Goal: Task Accomplishment & Management: Use online tool/utility

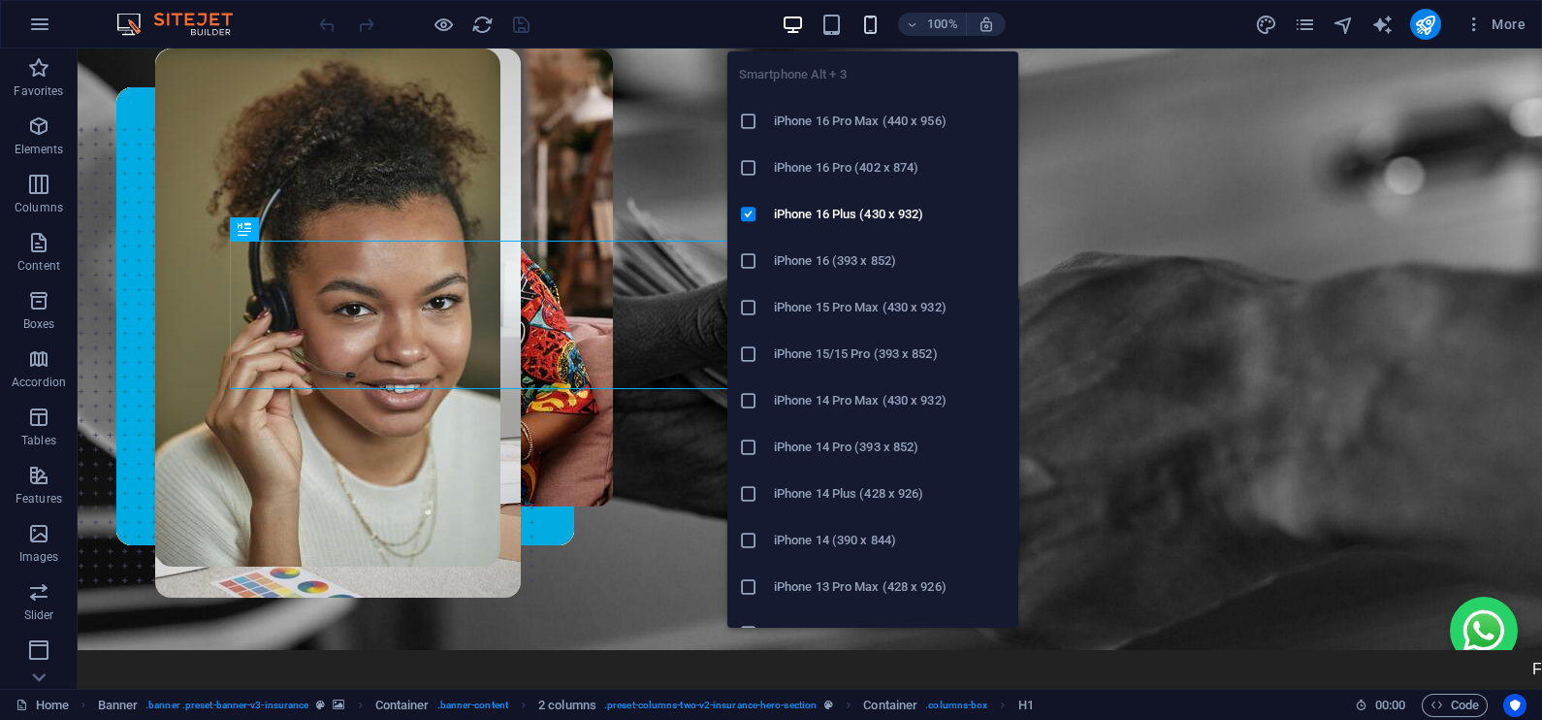
click at [866, 30] on icon "button" at bounding box center [870, 25] width 22 height 22
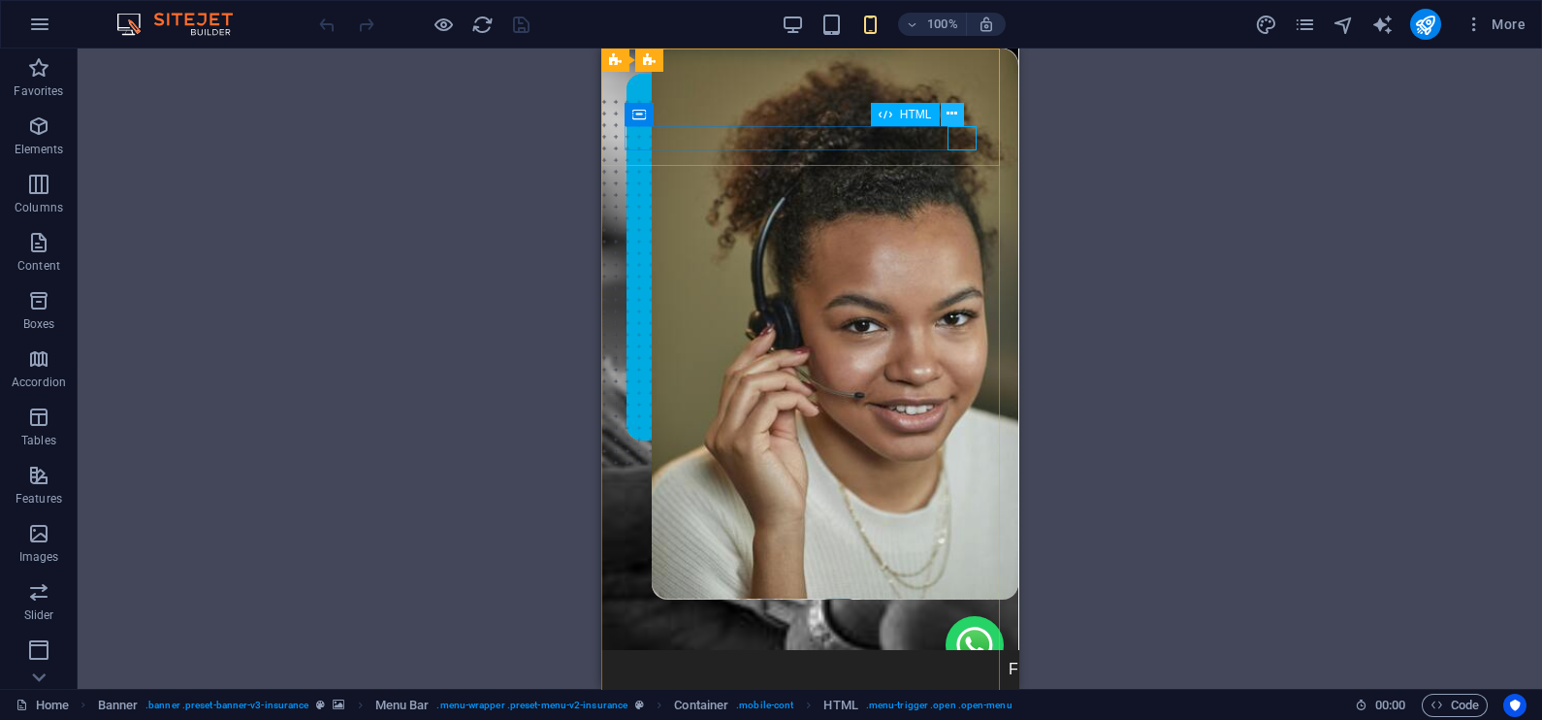
click at [952, 109] on icon at bounding box center [952, 114] width 11 height 20
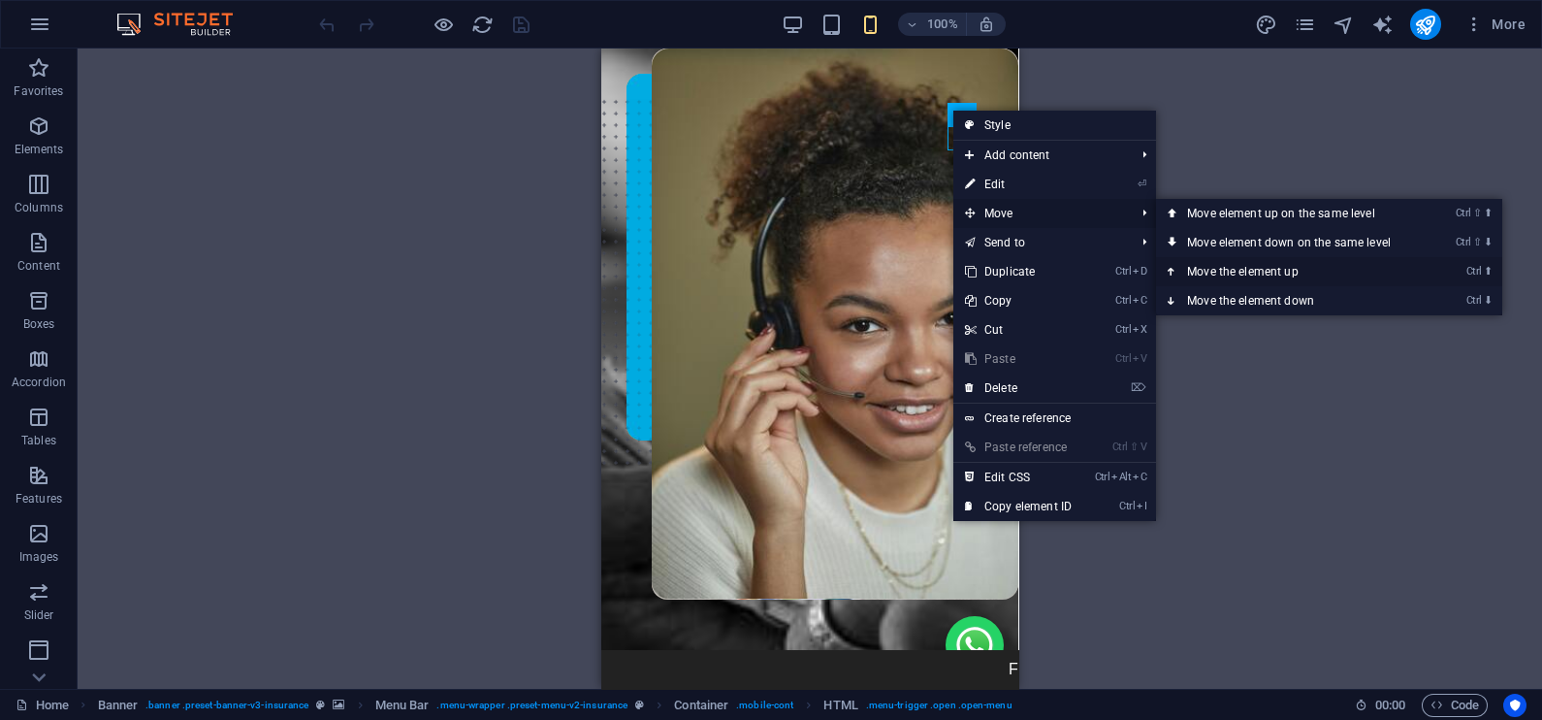
click at [1211, 272] on link "Ctrl ⬆ Move the element up" at bounding box center [1293, 271] width 274 height 29
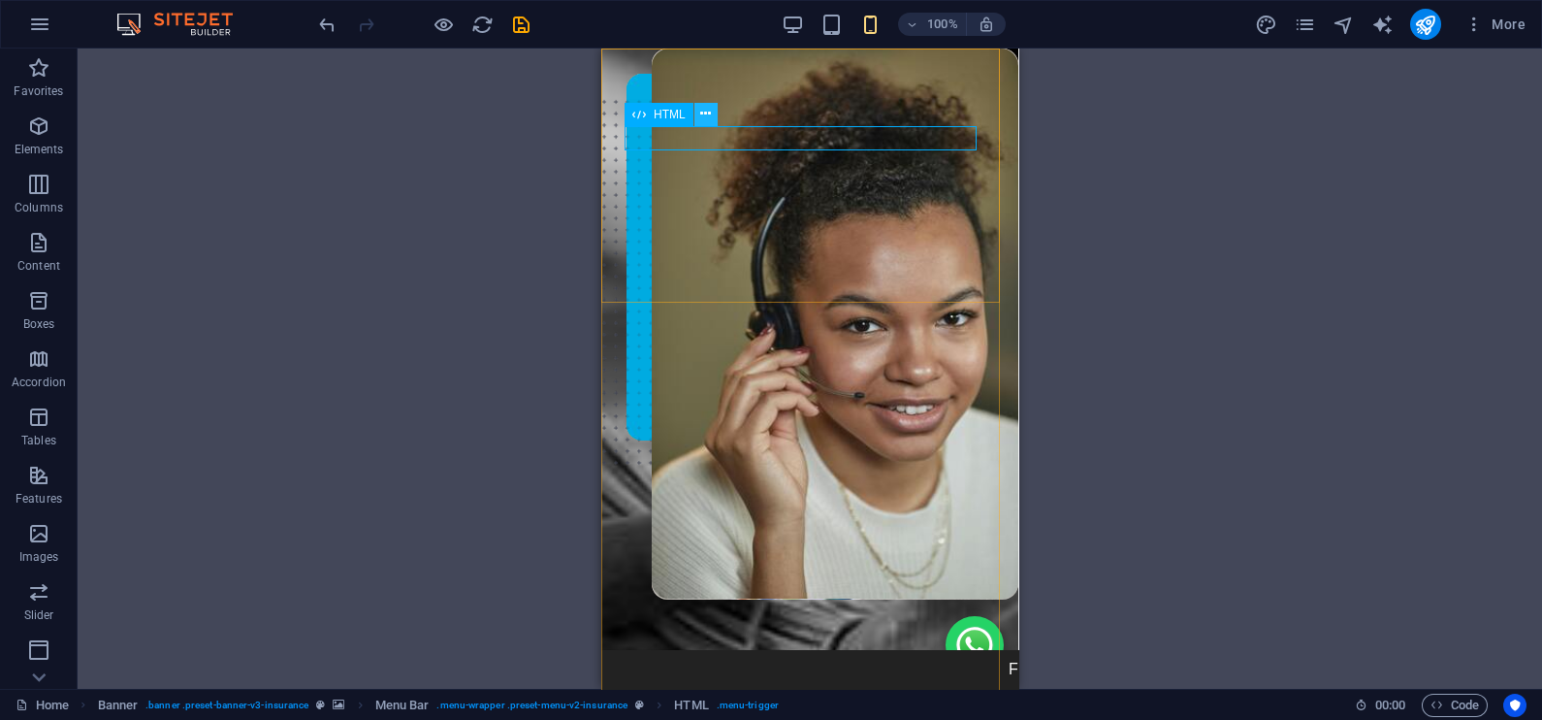
click at [696, 103] on button at bounding box center [706, 114] width 23 height 23
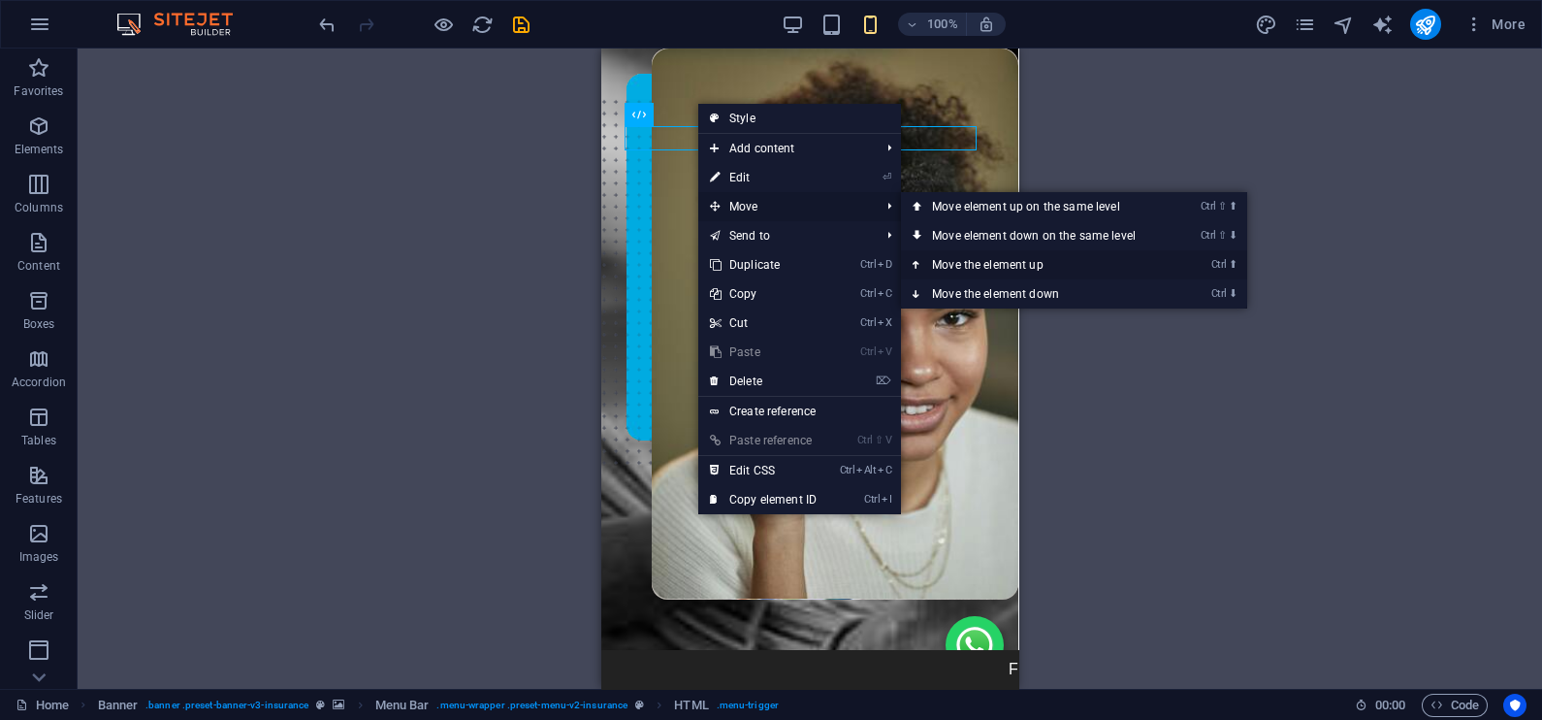
click at [975, 265] on link "Ctrl ⬆ Move the element up" at bounding box center [1038, 264] width 274 height 29
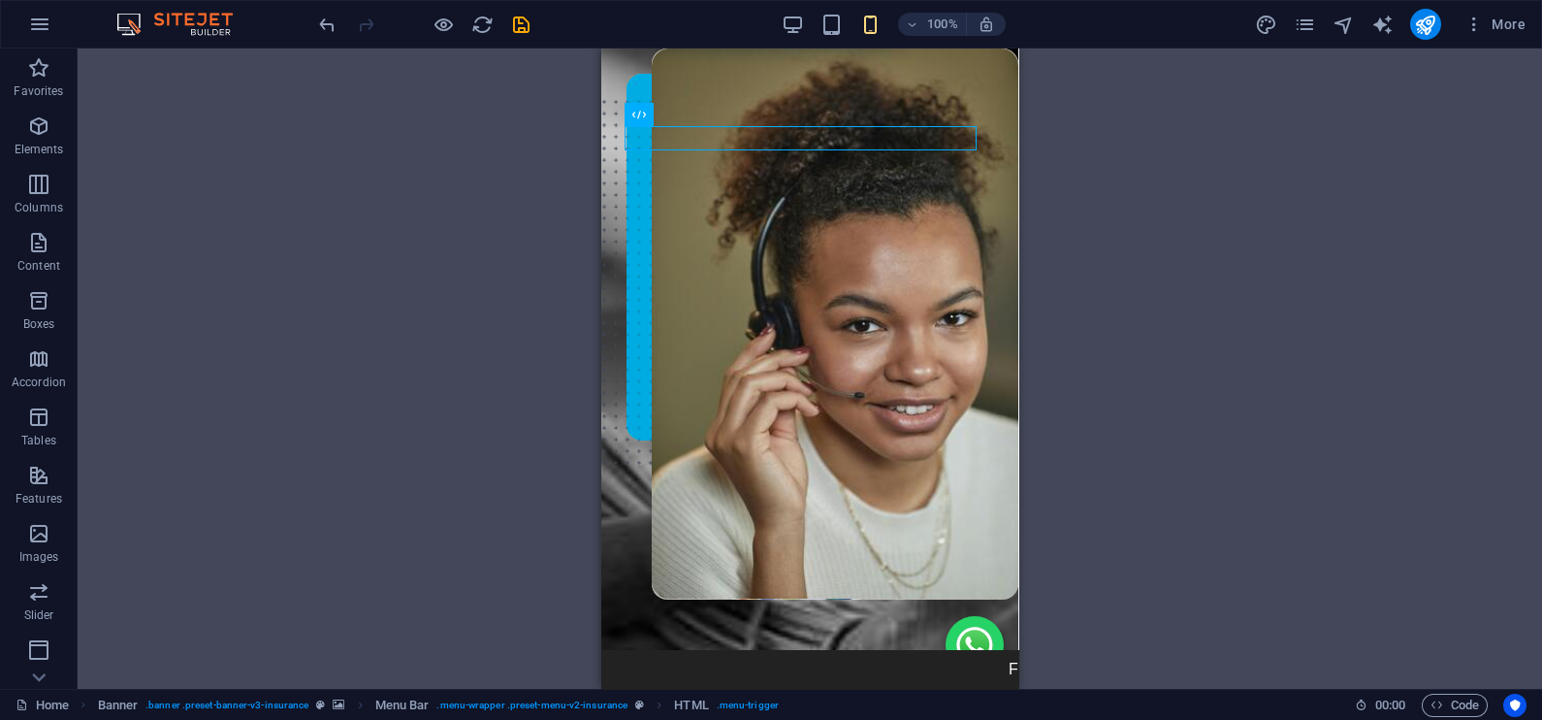
click at [320, 10] on div at bounding box center [423, 24] width 217 height 31
click at [321, 17] on icon "undo" at bounding box center [327, 25] width 22 height 22
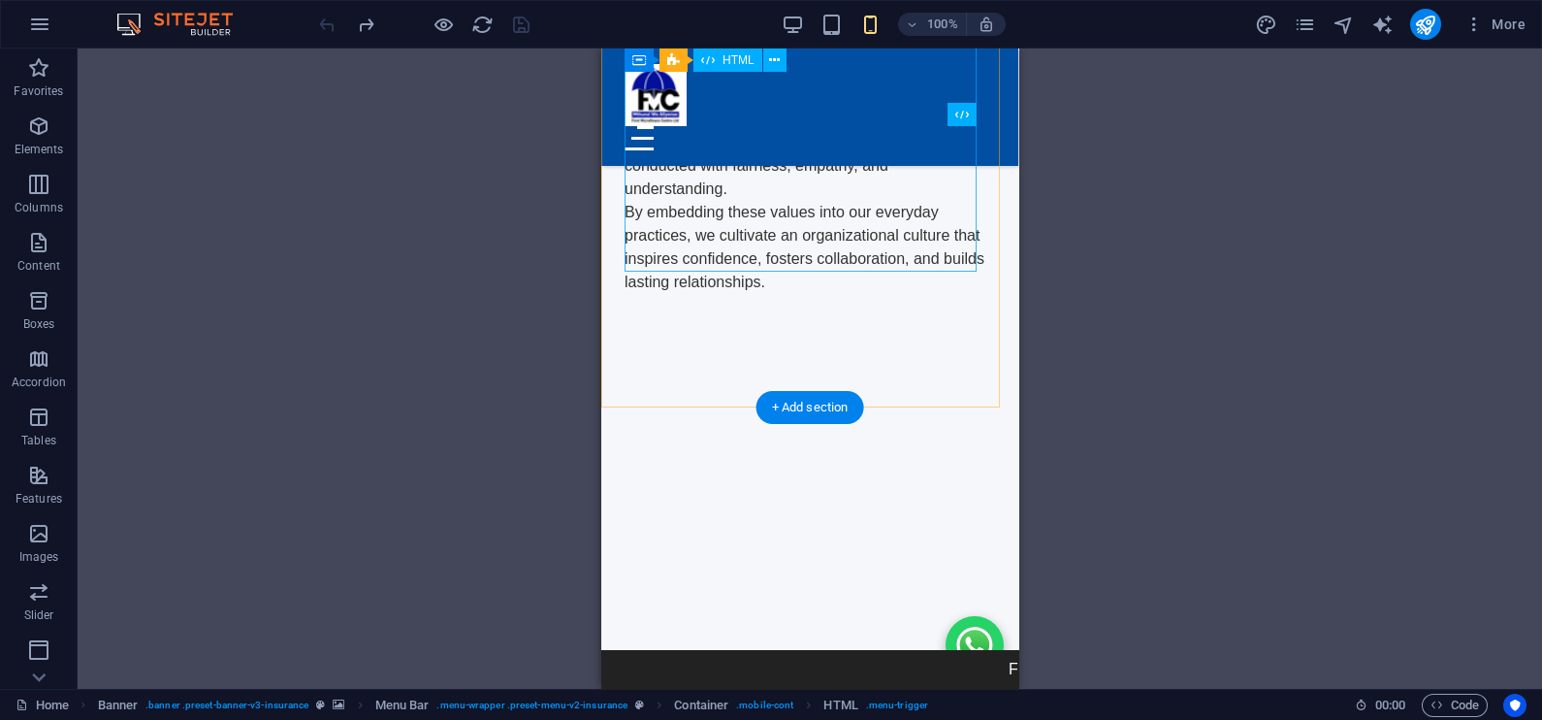
scroll to position [10387, 0]
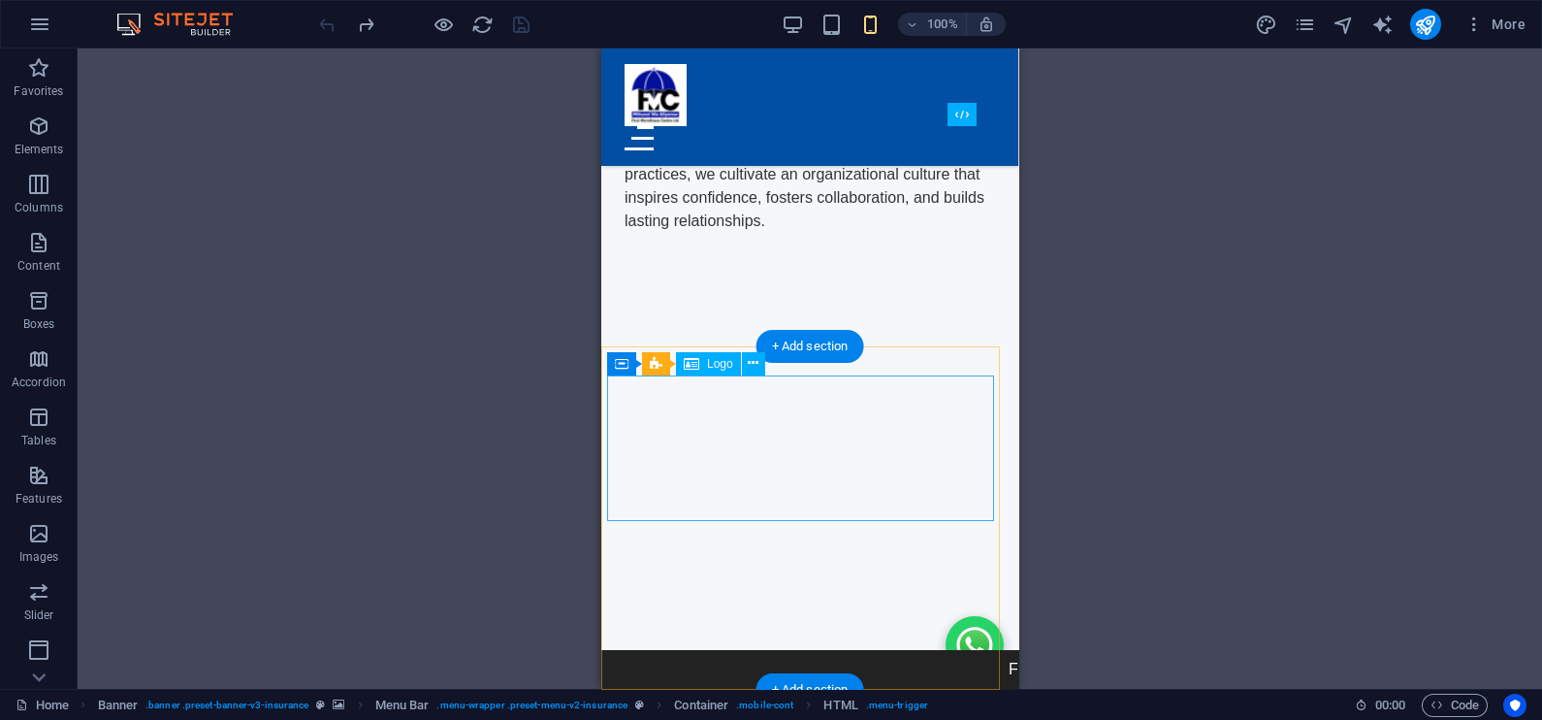
select select "px"
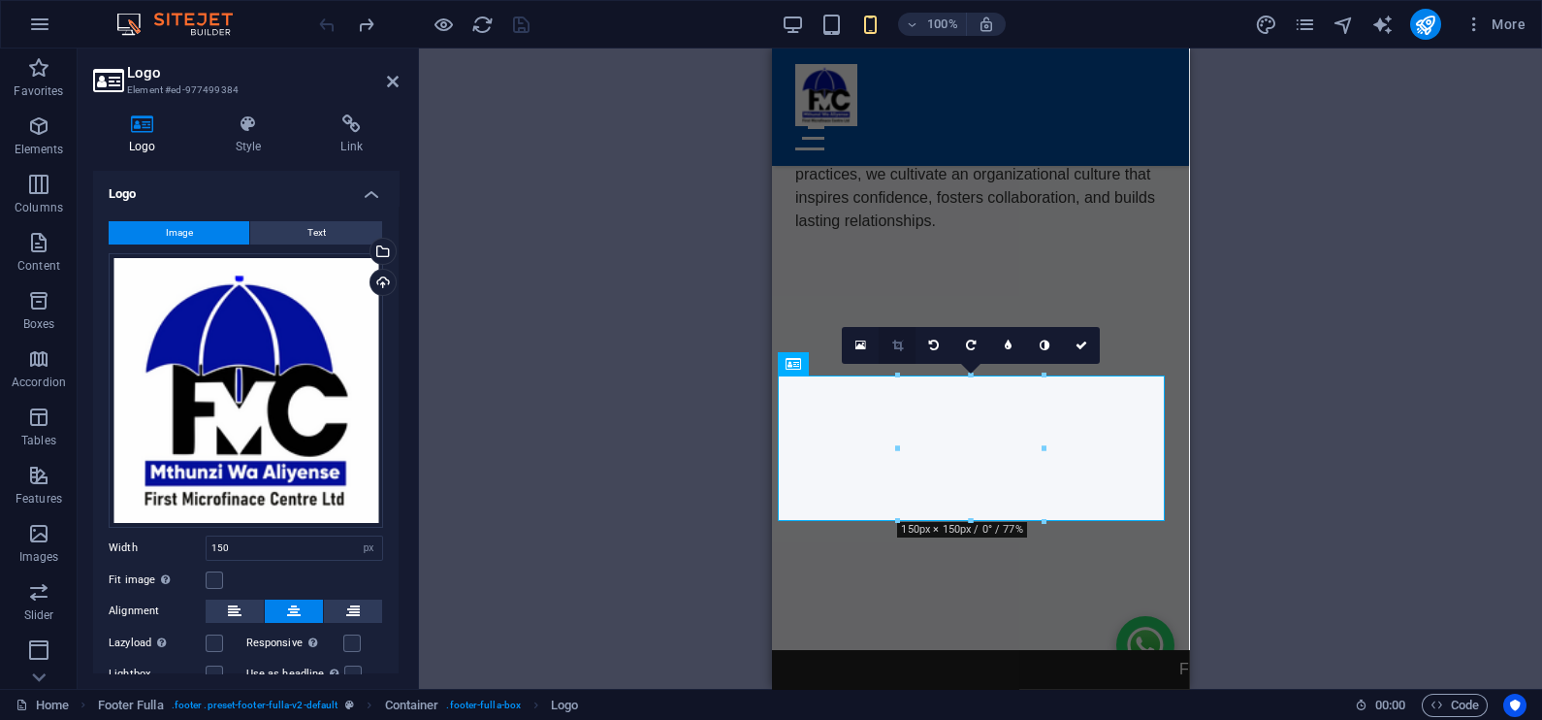
click at [903, 345] on link at bounding box center [897, 345] width 37 height 37
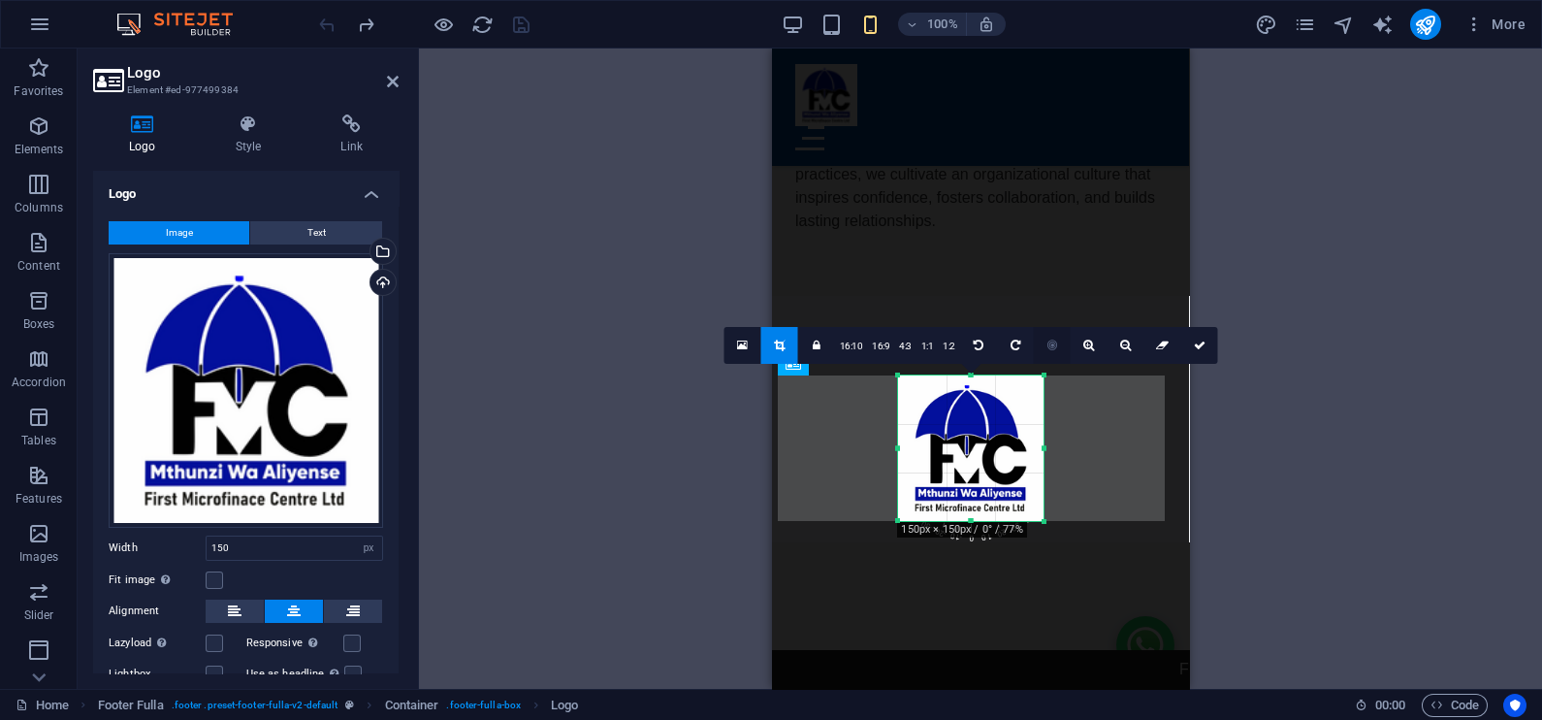
click at [1048, 340] on icon at bounding box center [1053, 346] width 10 height 12
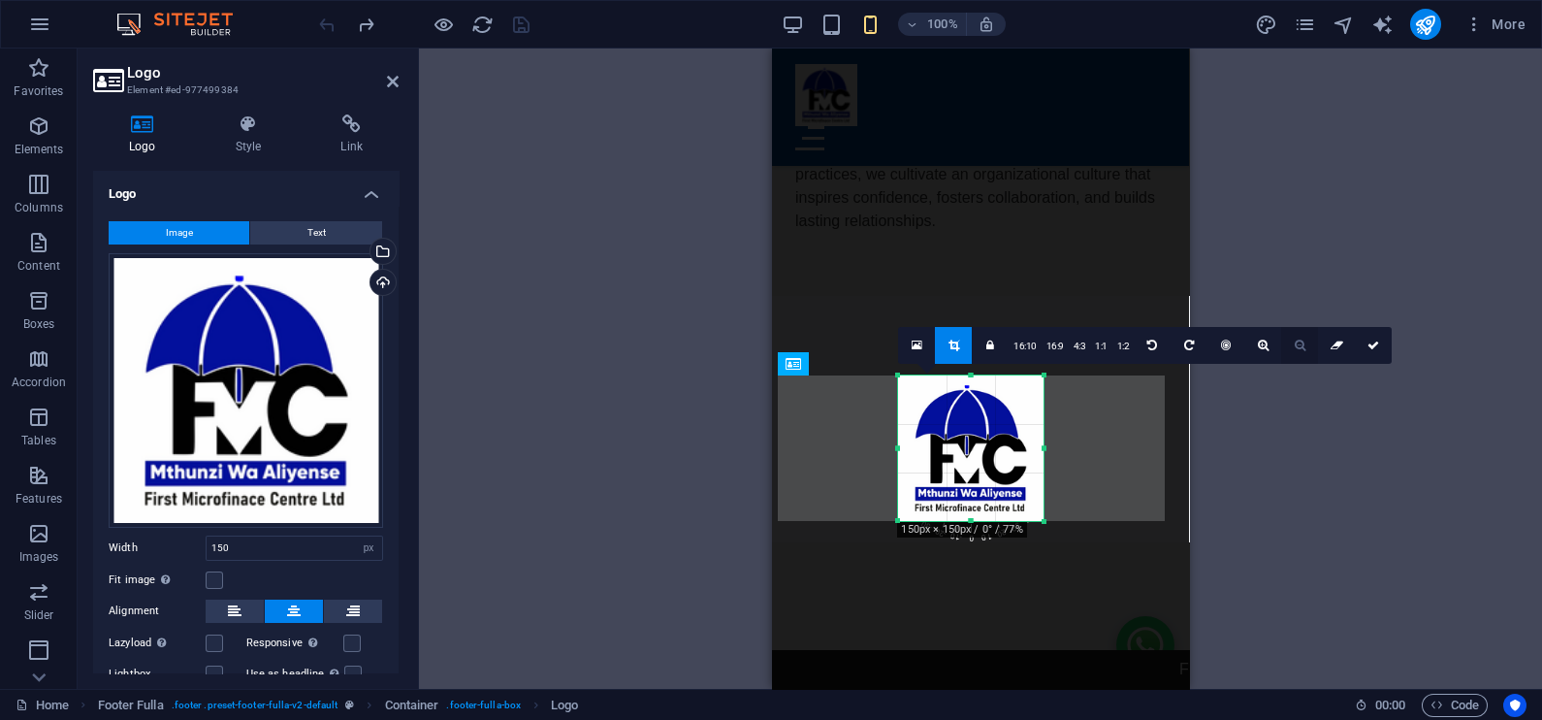
click at [1296, 340] on icon at bounding box center [1300, 346] width 11 height 12
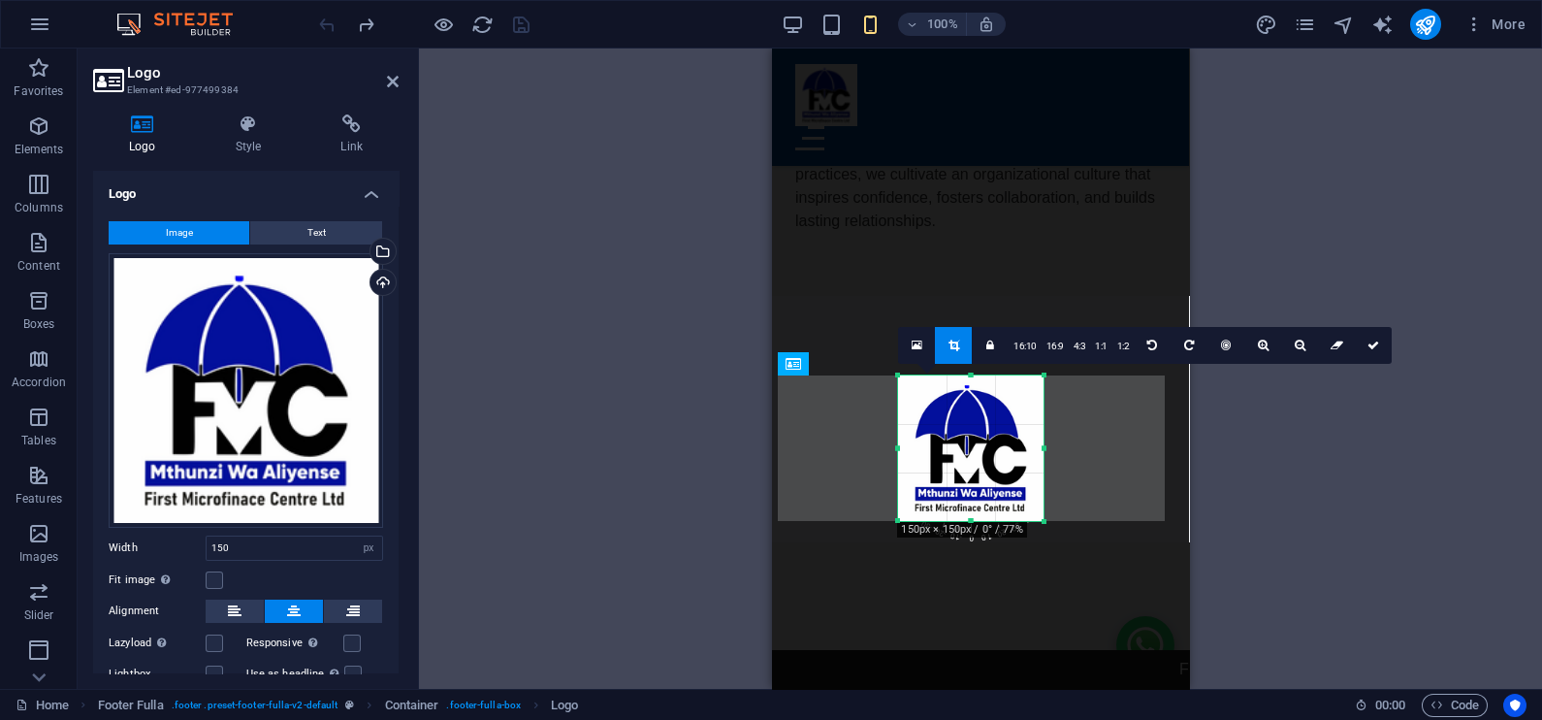
click at [972, 403] on div at bounding box center [971, 448] width 146 height 146
click at [1310, 346] on link at bounding box center [1299, 345] width 37 height 37
click at [1053, 517] on div at bounding box center [971, 448] width 184 height 184
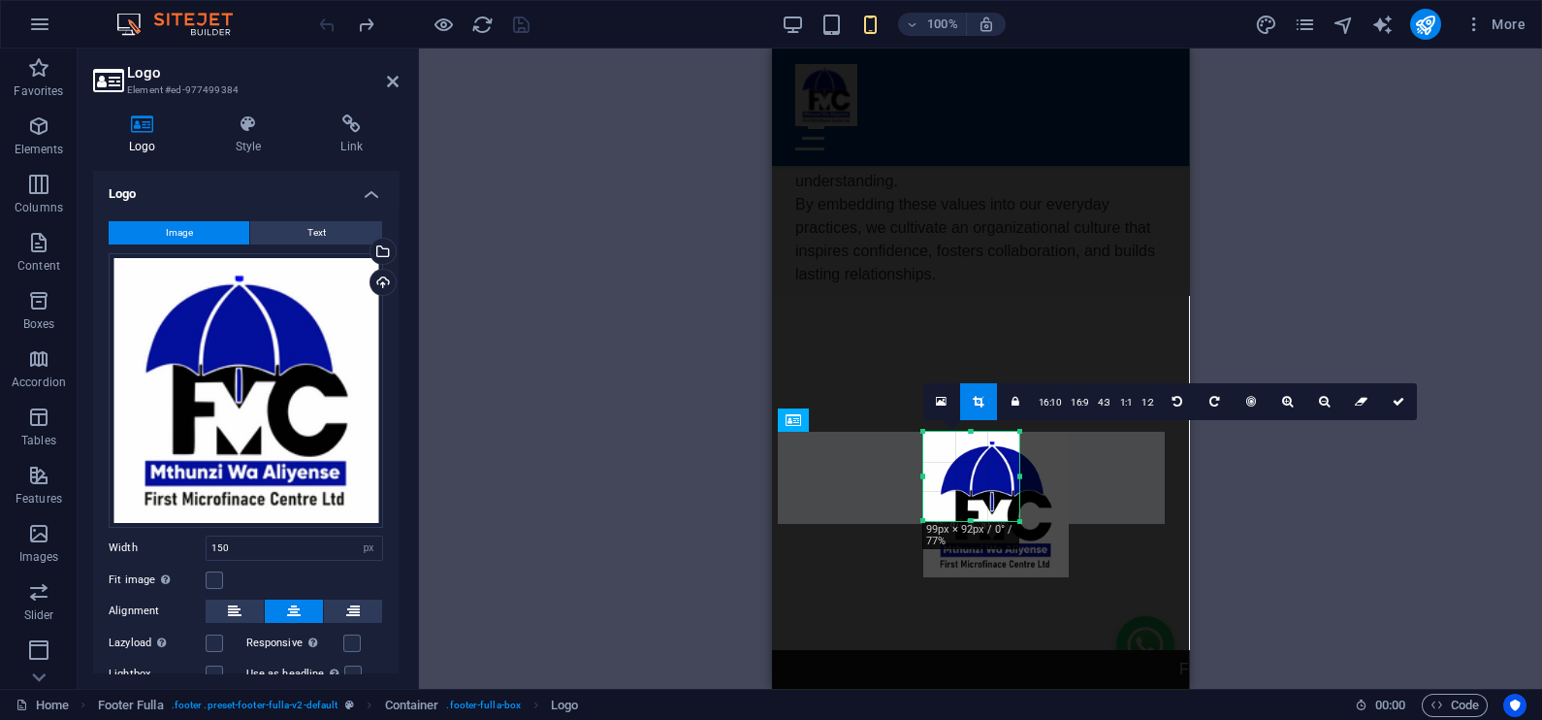
scroll to position [10329, 0]
drag, startPoint x: 1042, startPoint y: 524, endPoint x: 989, endPoint y: 466, distance: 78.3
click at [989, 466] on div "180 170 160 150 140 130 120 110 100 90 80 70 60 50 40 30 20 10 0 -10 -20 -30 -4…" at bounding box center [970, 477] width 93 height 87
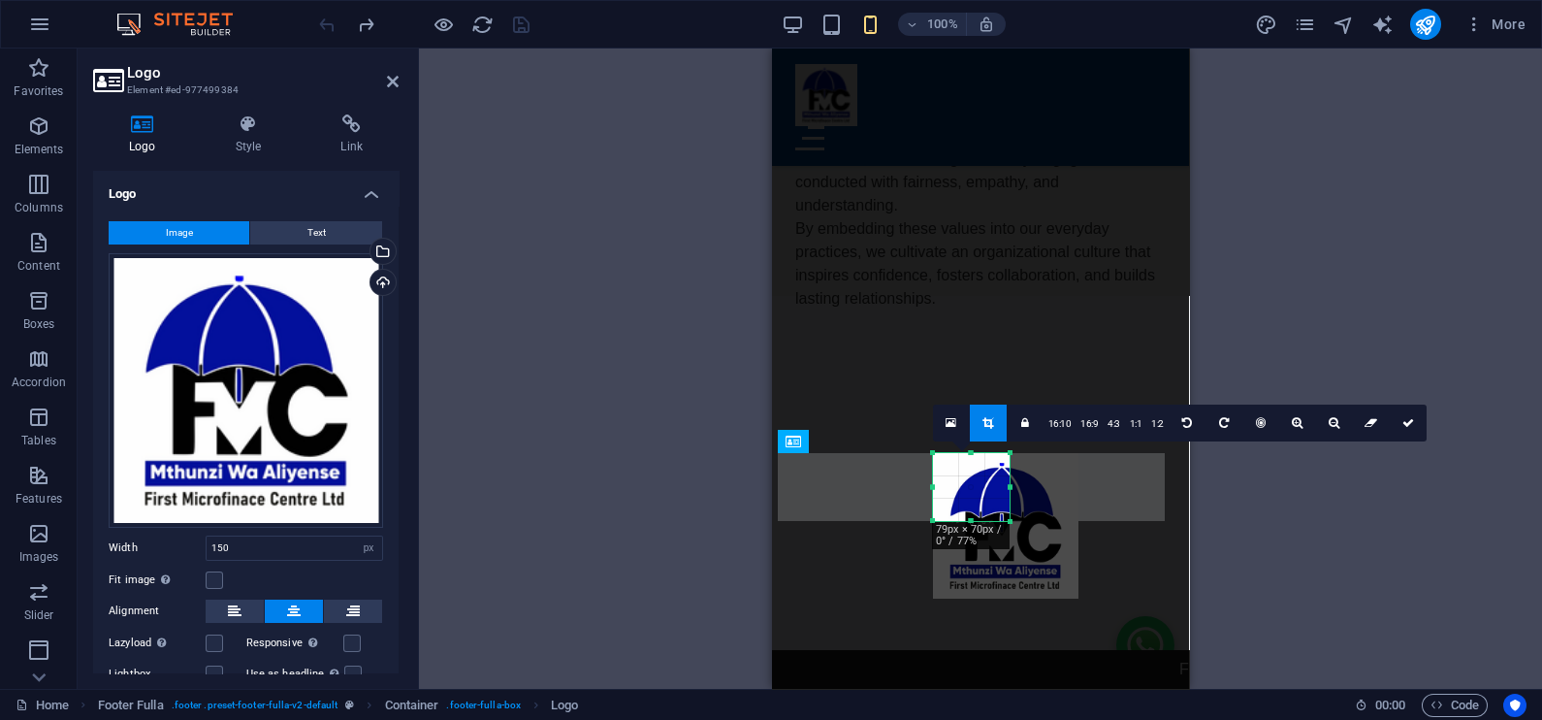
drag, startPoint x: 1020, startPoint y: 522, endPoint x: 999, endPoint y: 505, distance: 27.0
click at [999, 505] on div "180 170 160 150 140 130 120 110 100 90 80 70 60 50 40 30 20 10 0 -10 -20 -30 -4…" at bounding box center [971, 487] width 77 height 68
click at [1400, 432] on link at bounding box center [1408, 422] width 37 height 37
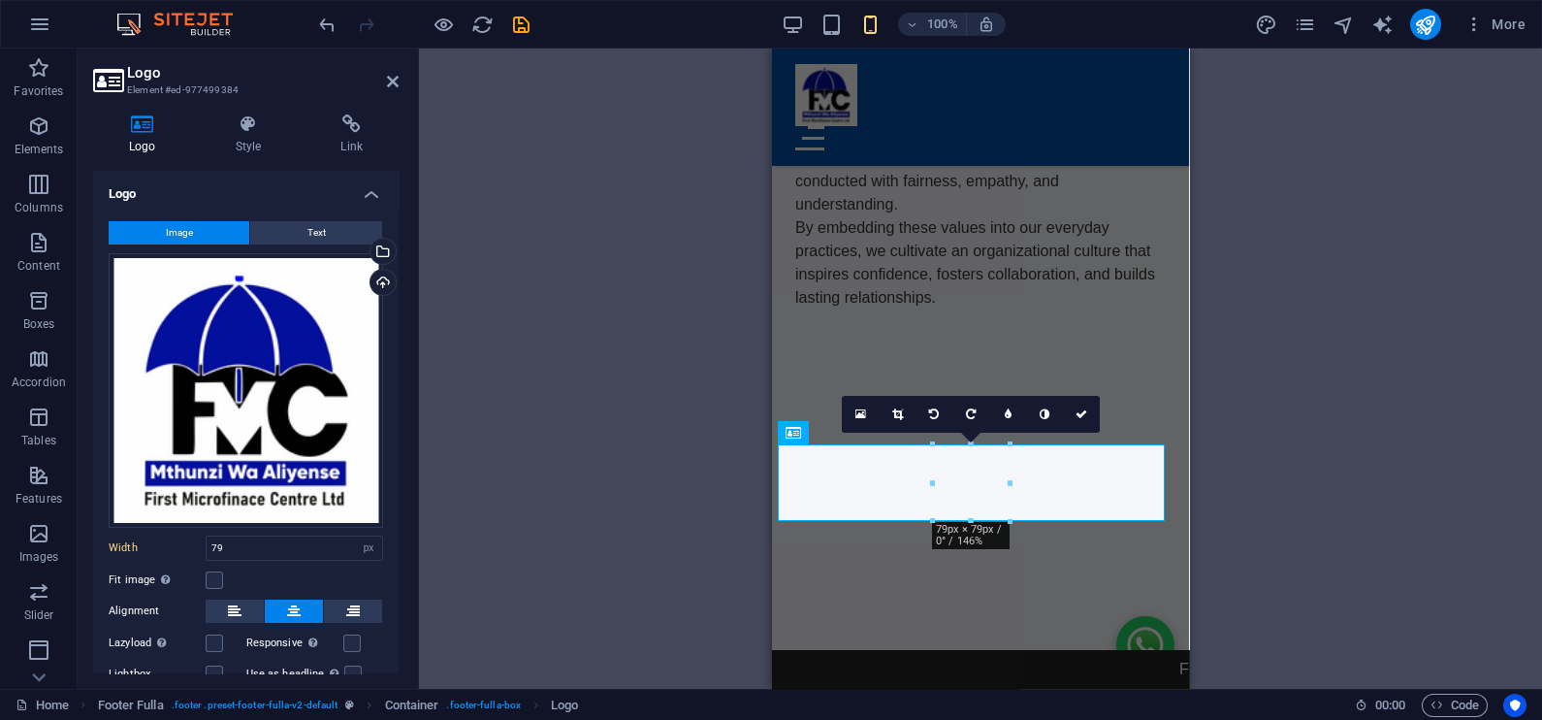
scroll to position [10317, 0]
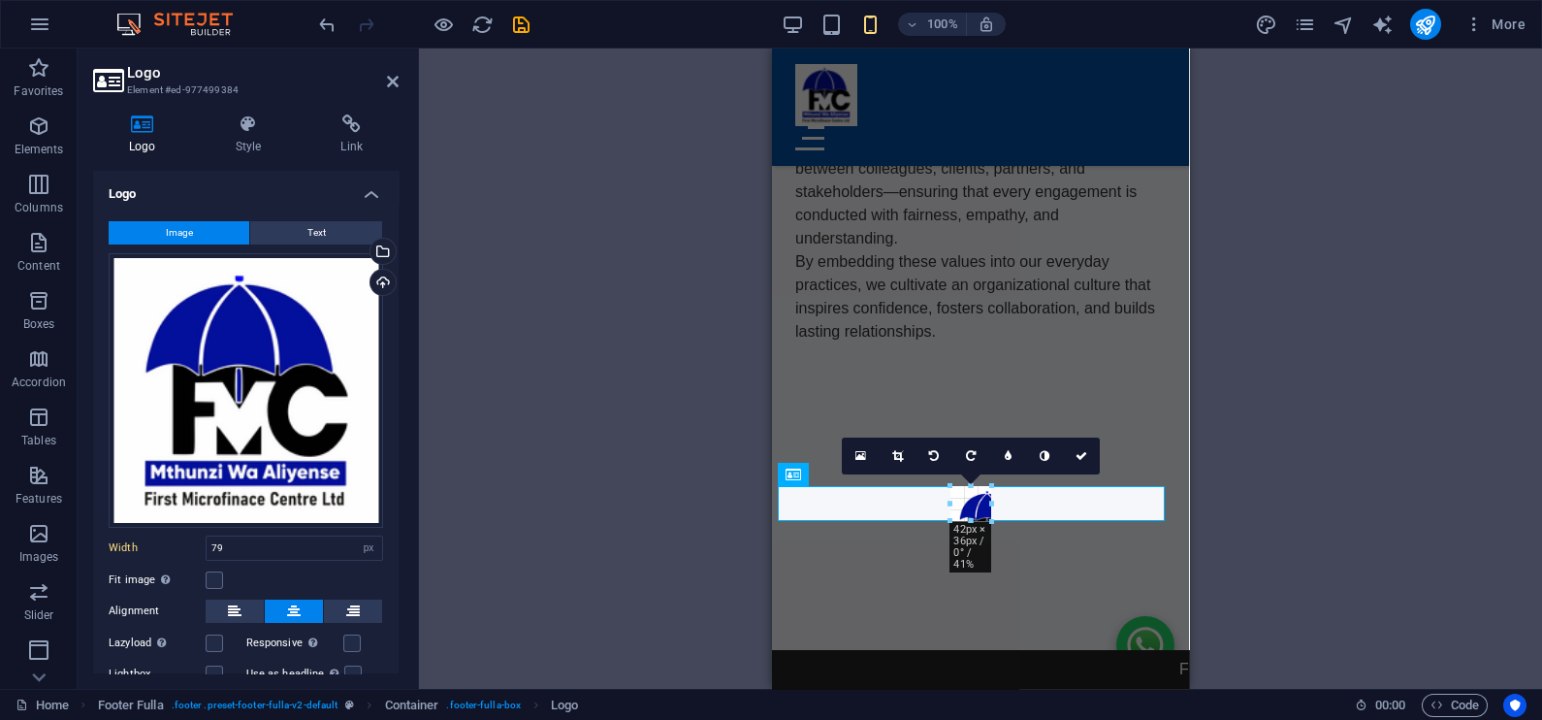
drag, startPoint x: 1011, startPoint y: 524, endPoint x: 976, endPoint y: 485, distance: 52.2
type input "42"
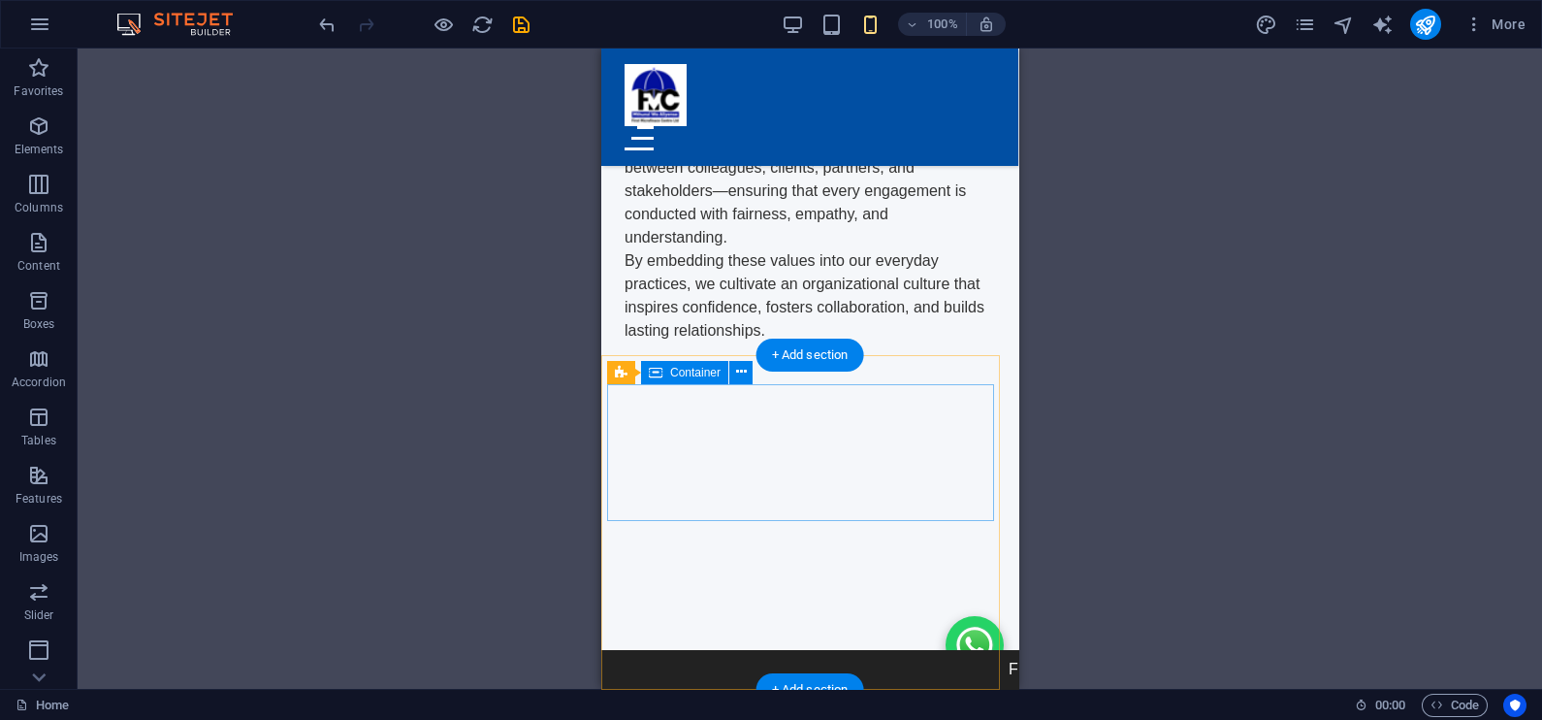
scroll to position [10379, 0]
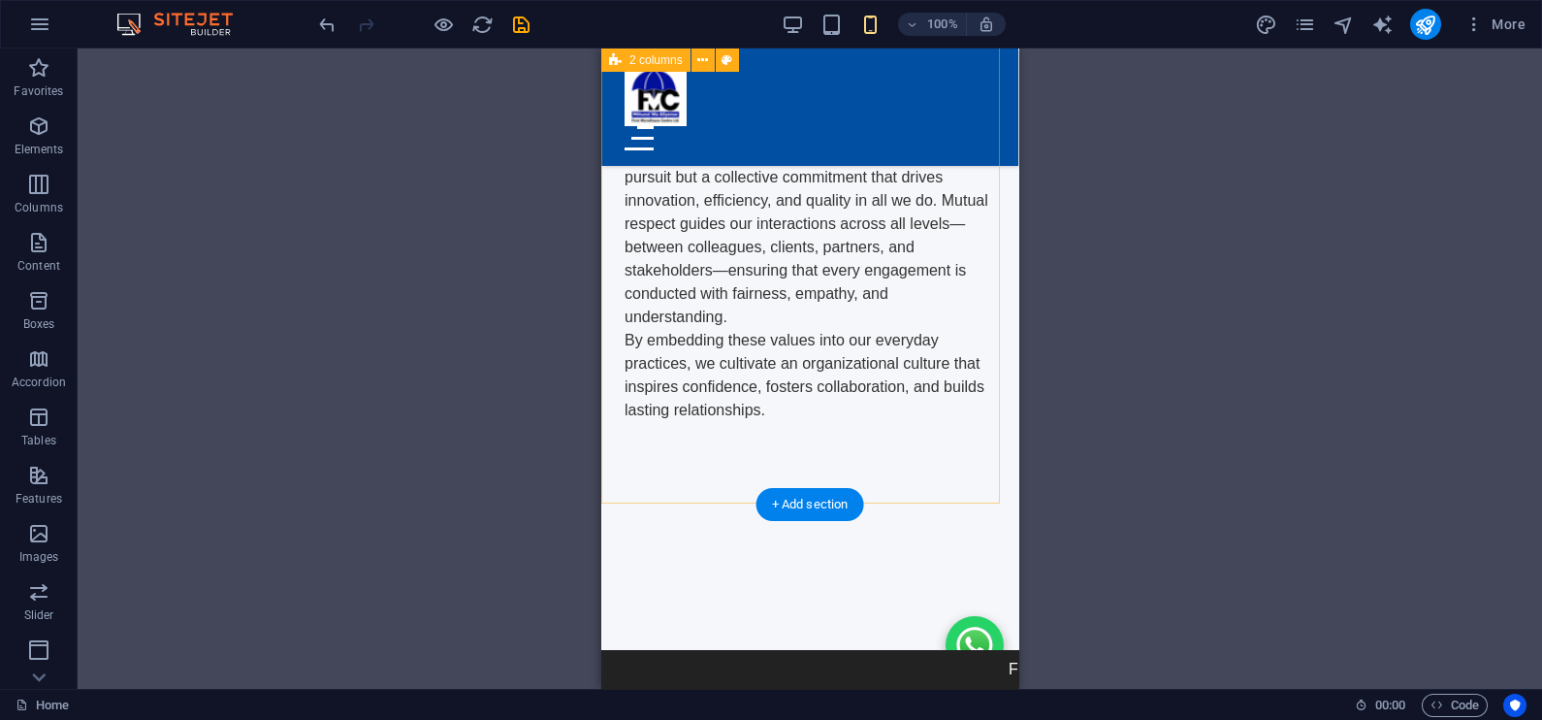
scroll to position [10229, 0]
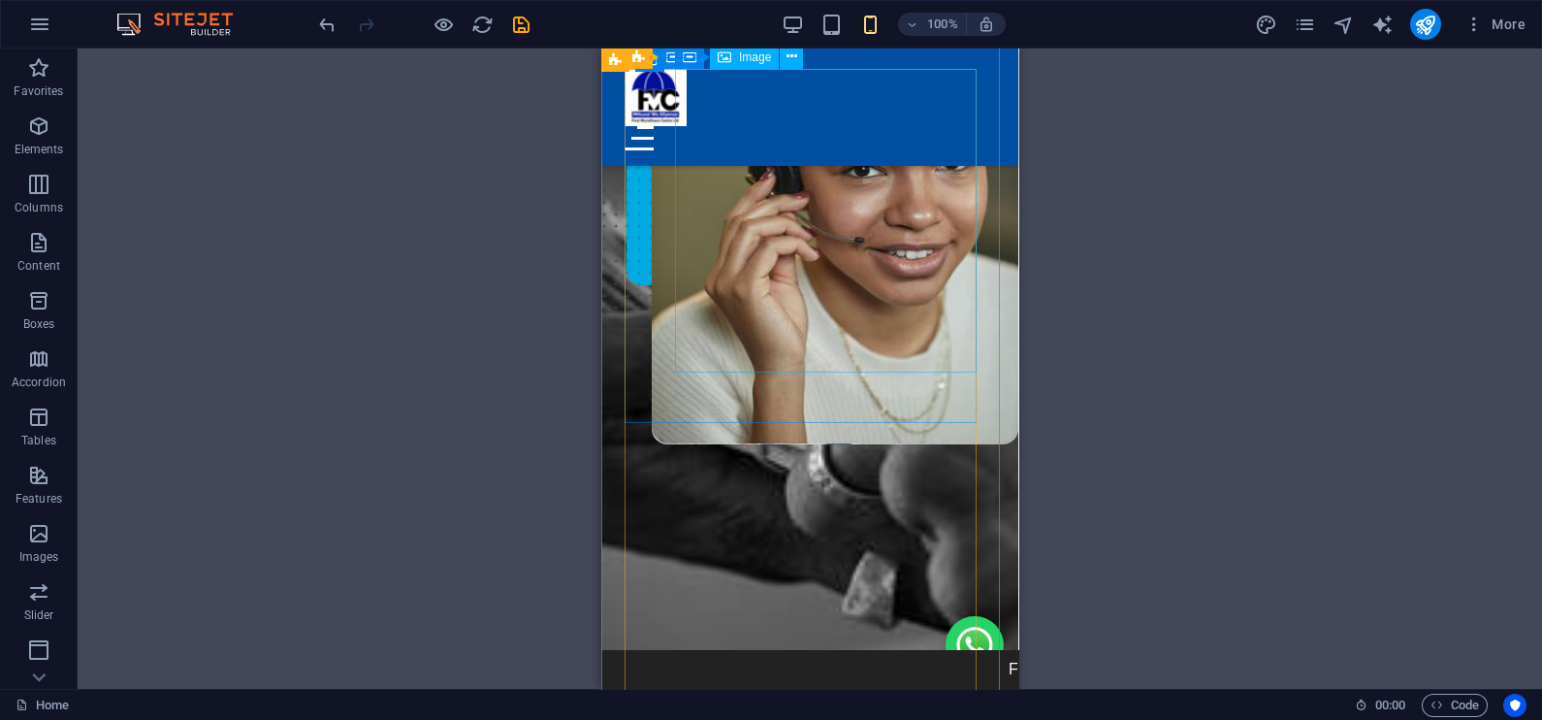
scroll to position [0, 0]
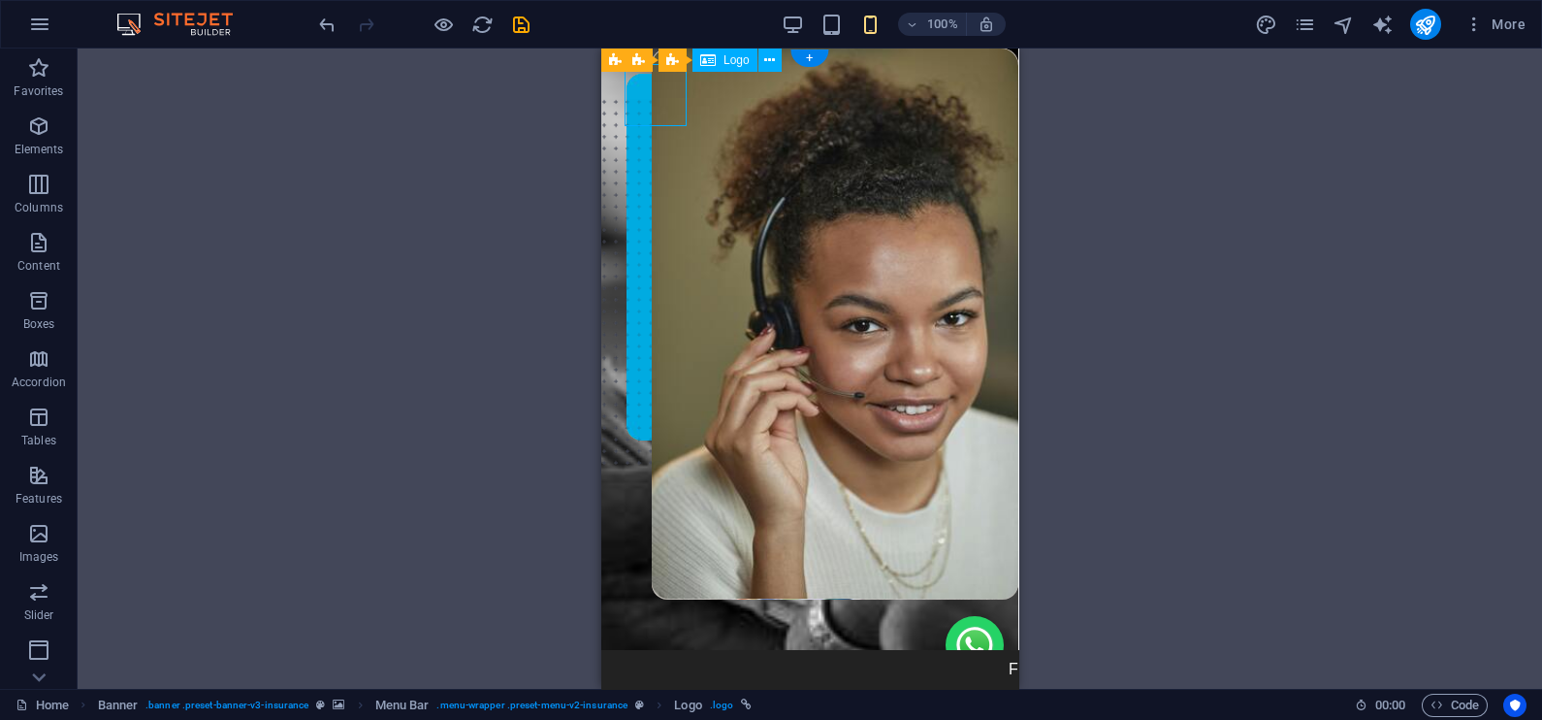
select select "px"
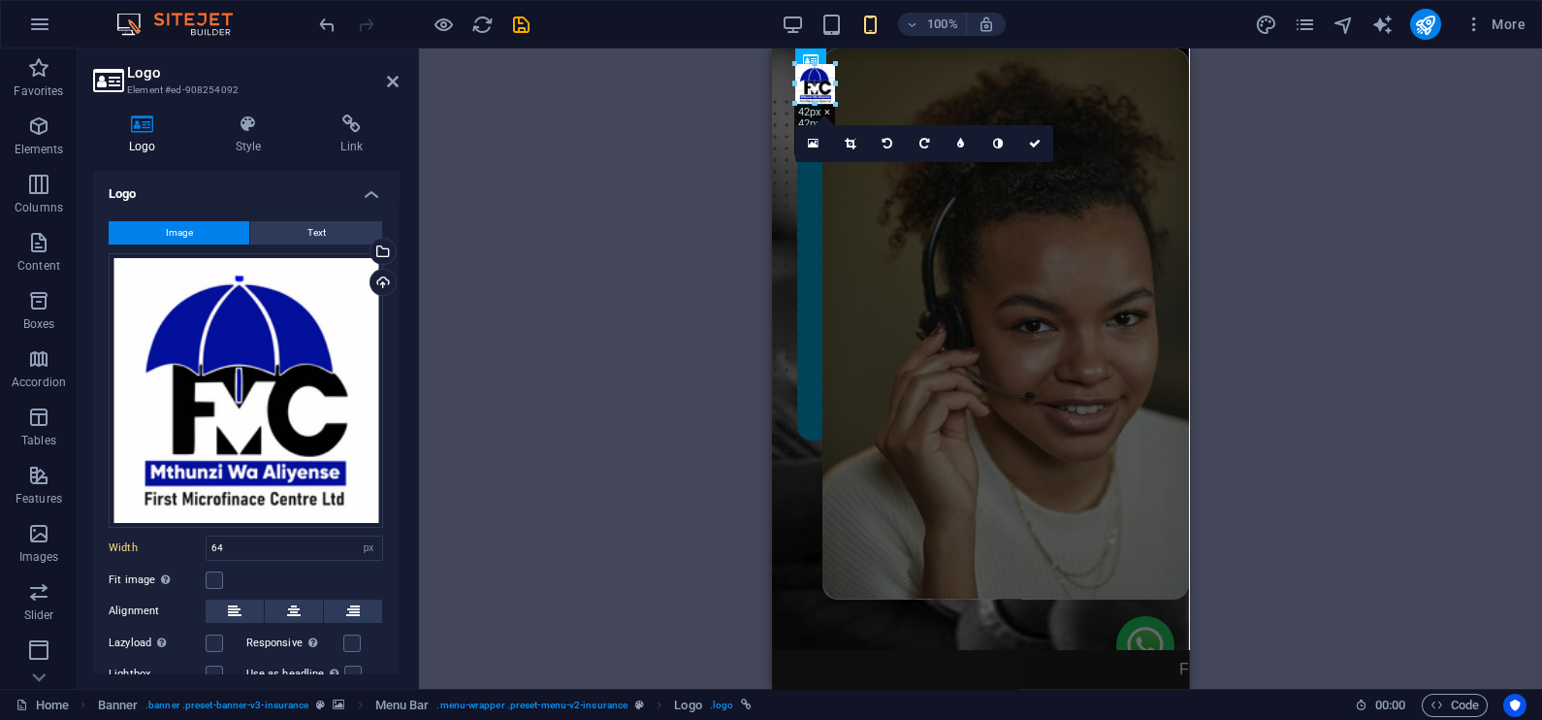
drag, startPoint x: 856, startPoint y: 123, endPoint x: 829, endPoint y: 85, distance: 46.0
type input "41"
click at [1039, 144] on icon at bounding box center [1035, 144] width 12 height 12
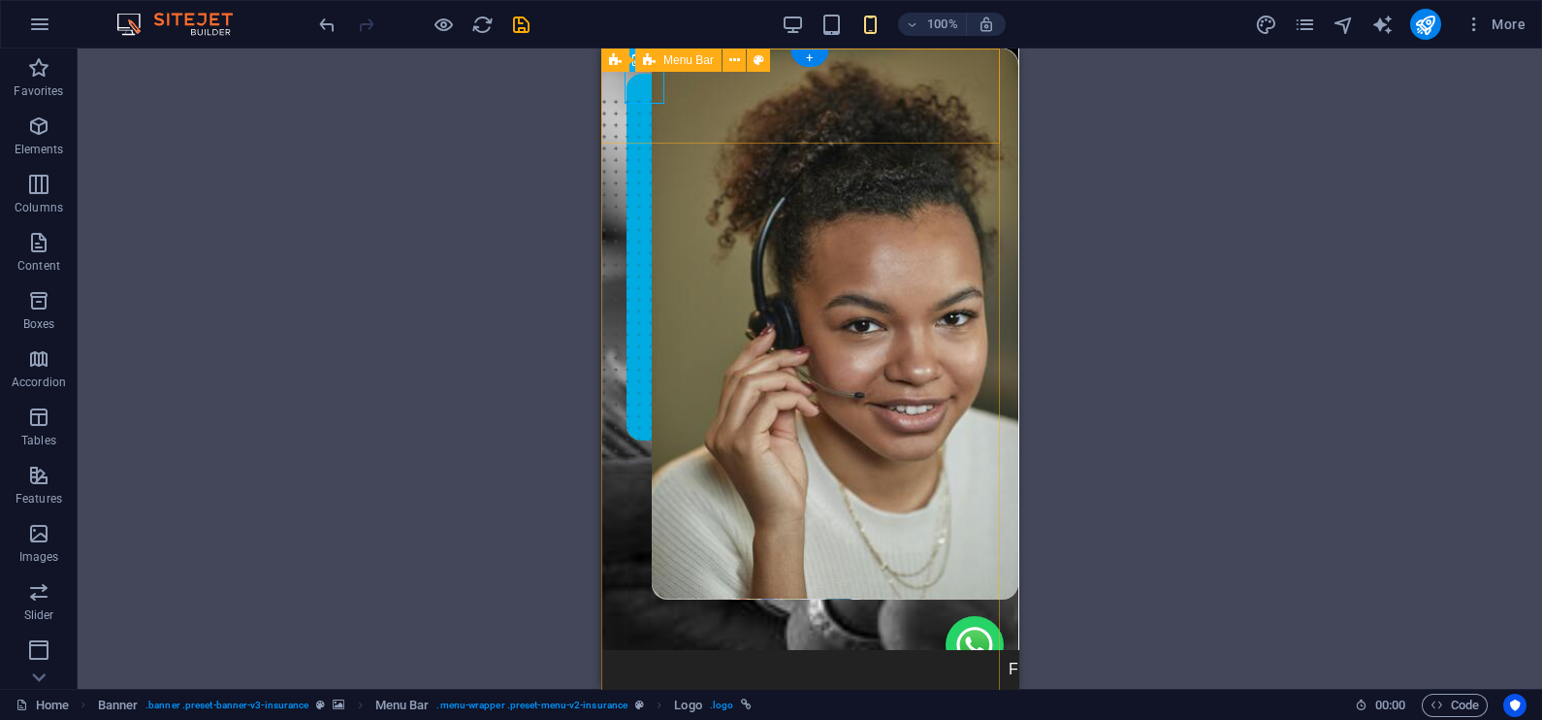
click at [511, 18] on icon "save" at bounding box center [521, 25] width 22 height 22
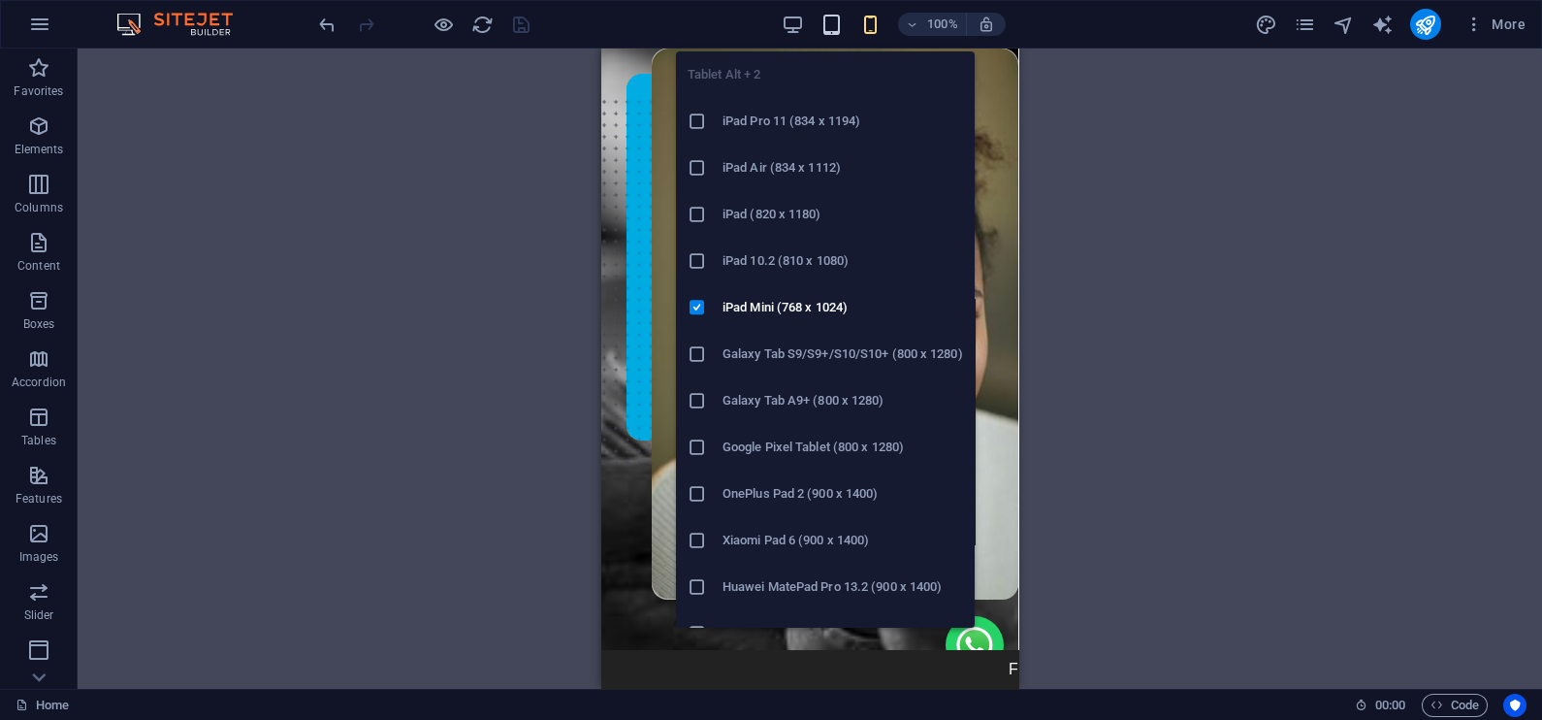
click at [832, 25] on icon "button" at bounding box center [832, 25] width 22 height 22
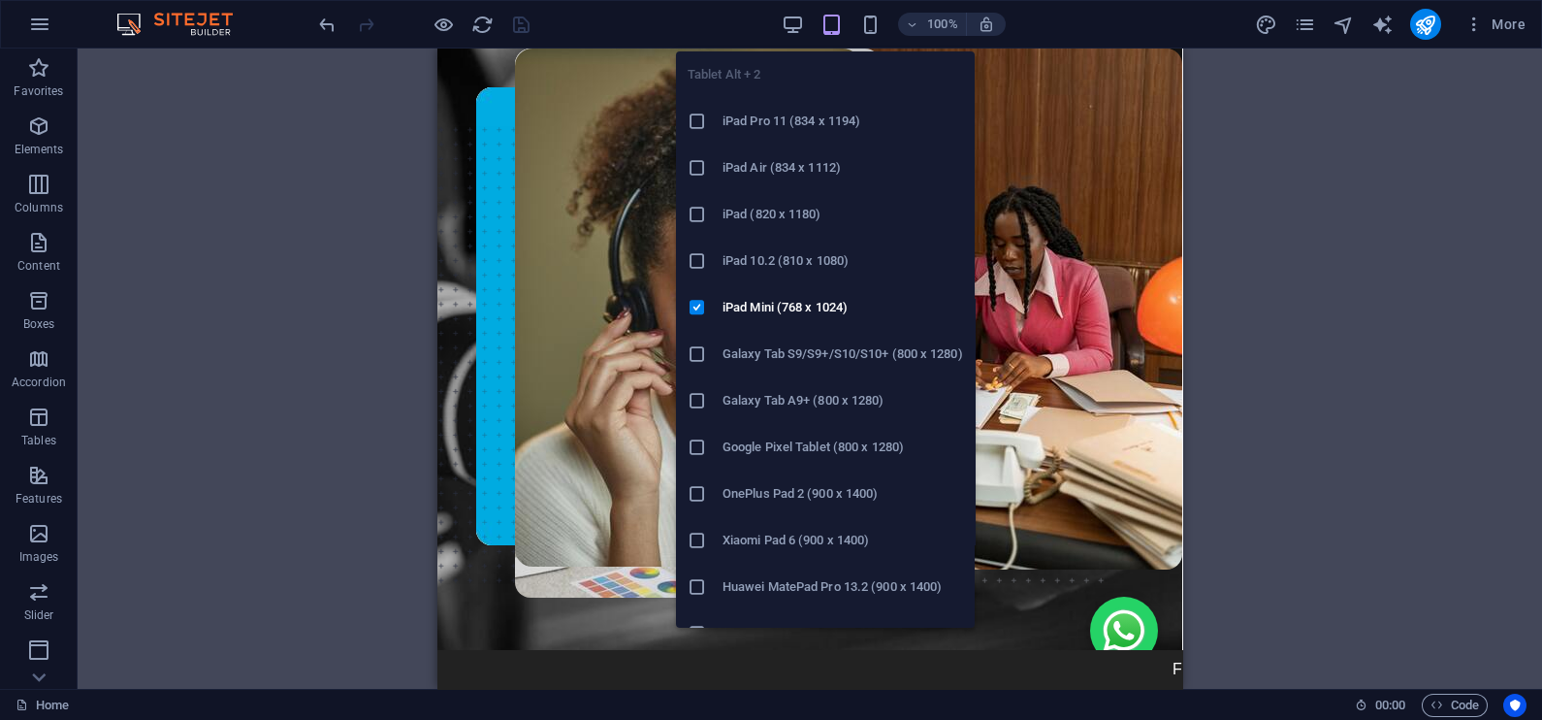
click at [832, 25] on icon "button" at bounding box center [832, 25] width 22 height 22
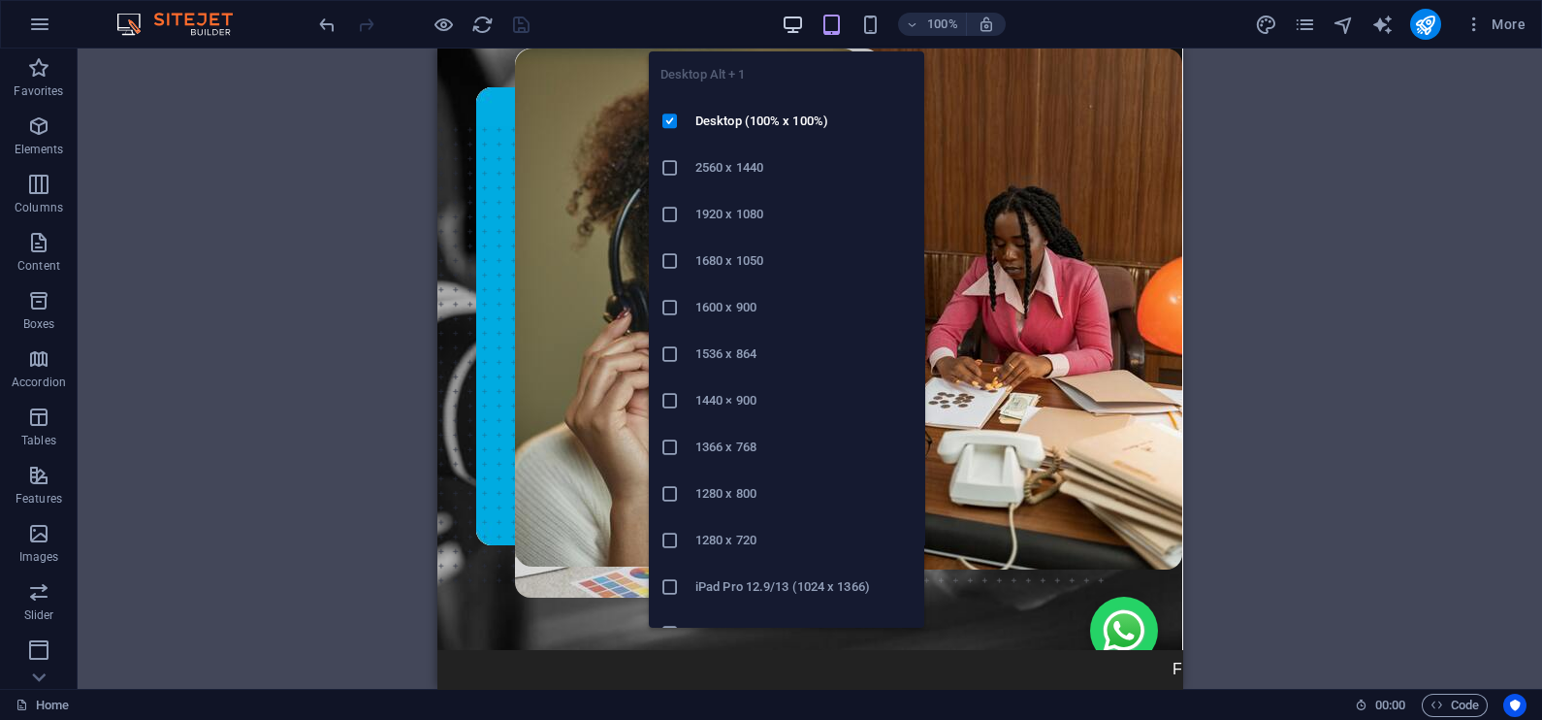
click at [784, 20] on icon "button" at bounding box center [793, 25] width 22 height 22
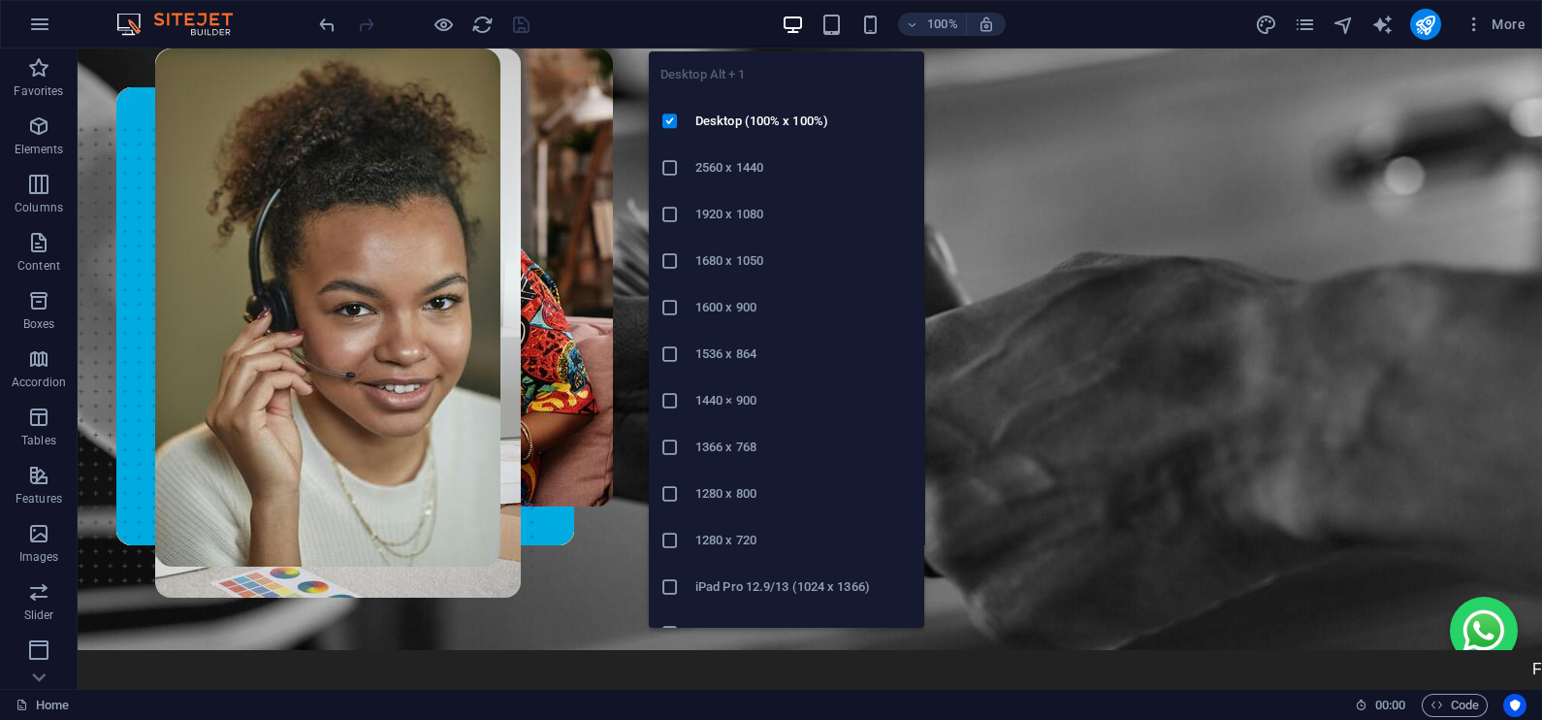
click at [784, 20] on icon "button" at bounding box center [793, 25] width 22 height 22
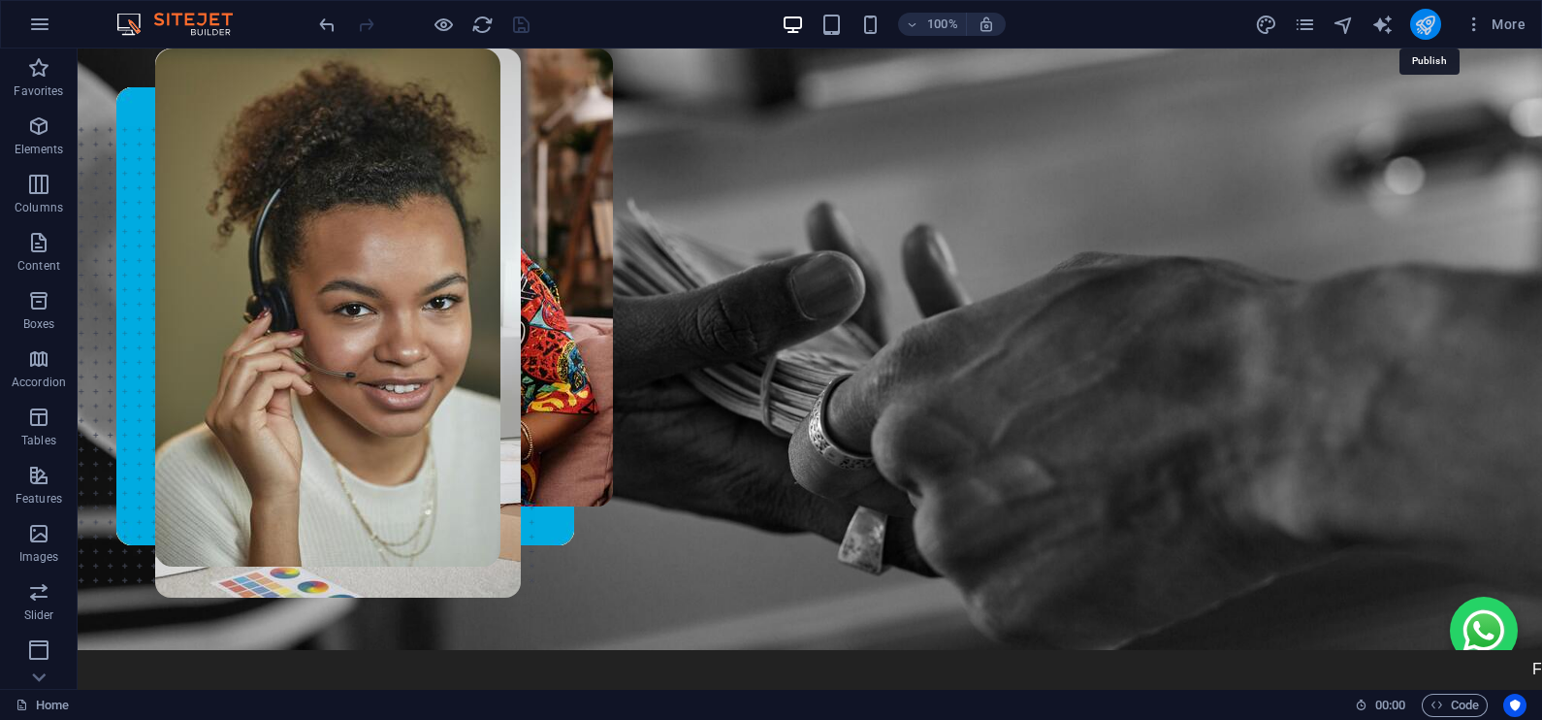
click at [1421, 29] on icon "publish" at bounding box center [1425, 25] width 22 height 22
